Goal: Information Seeking & Learning: Learn about a topic

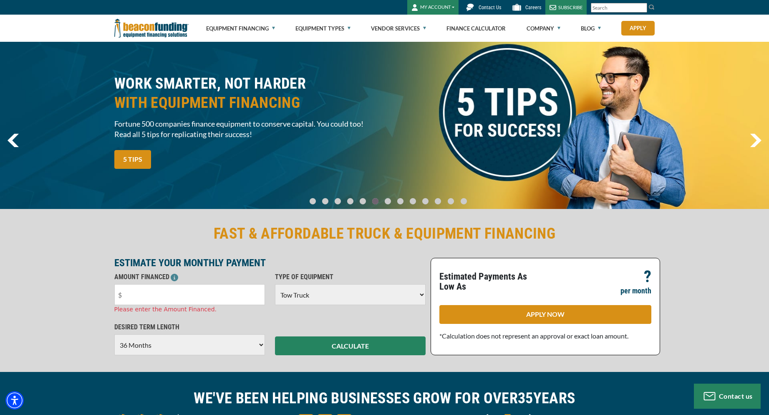
select select "5"
select select "36"
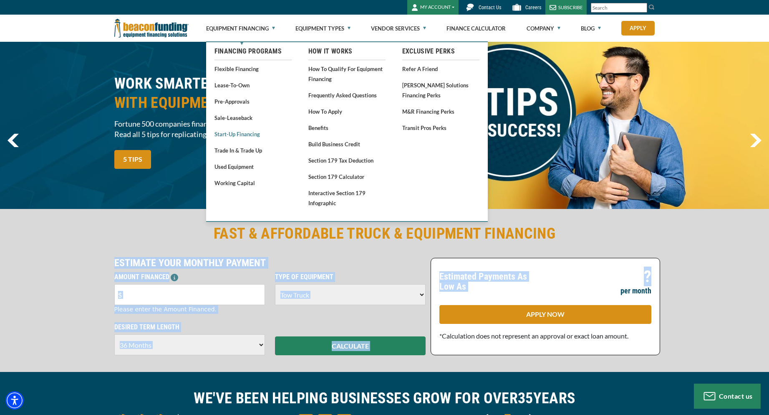
click at [252, 136] on link "Start-Up Financing" at bounding box center [253, 134] width 77 height 10
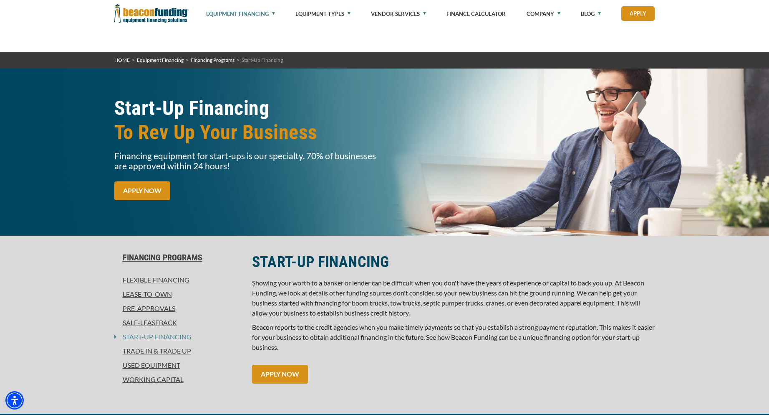
scroll to position [125, 0]
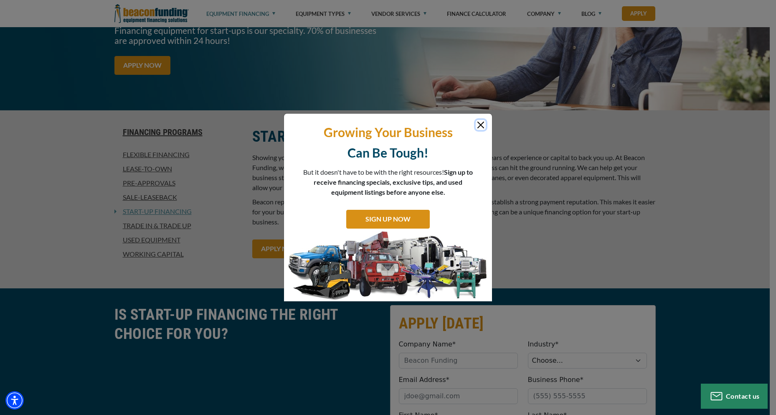
click at [480, 129] on button "Close" at bounding box center [481, 125] width 10 height 10
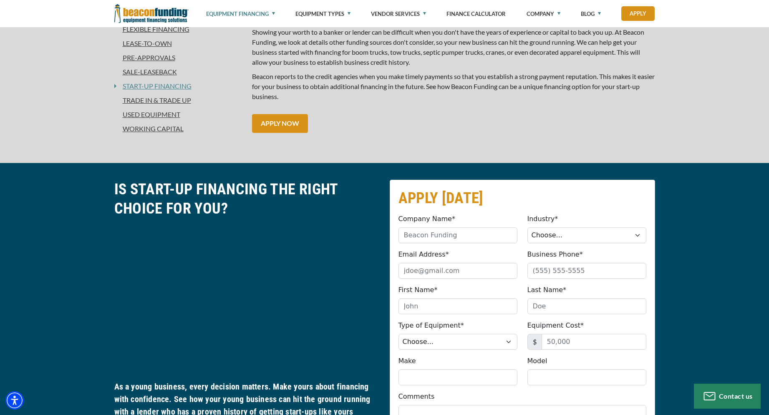
scroll to position [0, 0]
